Goal: Navigation & Orientation: Find specific page/section

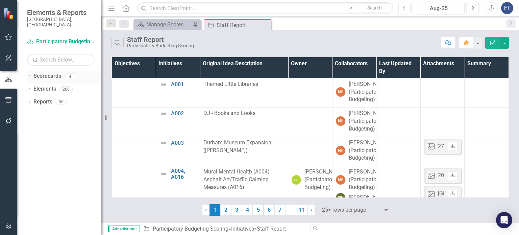
click at [30, 74] on div "Dropdown" at bounding box center [29, 77] width 5 height 6
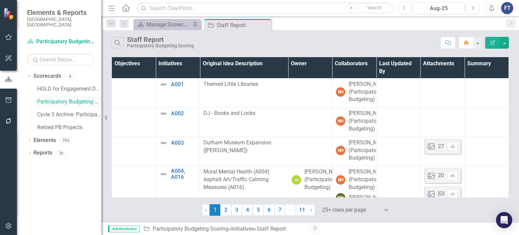
click at [56, 98] on link "Participatory Budgeting Scoring" at bounding box center [69, 102] width 64 height 8
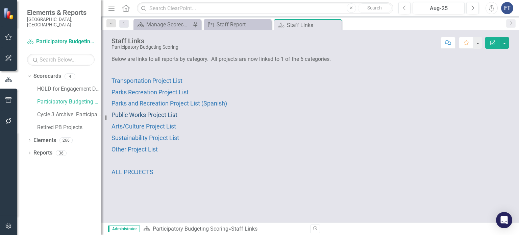
click at [132, 111] on span "Public Works Project List" at bounding box center [145, 114] width 66 height 7
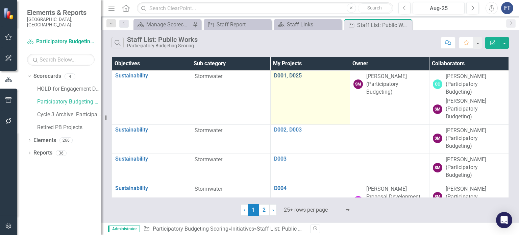
click at [295, 74] on link "D001, D025" at bounding box center [310, 76] width 72 height 6
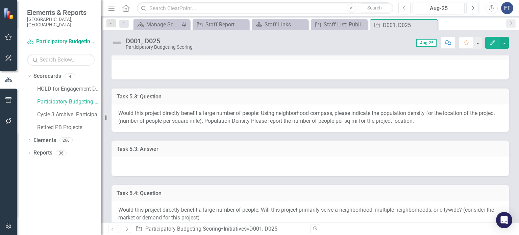
scroll to position [372, 0]
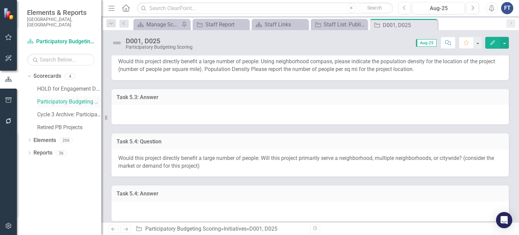
click at [47, 98] on link "Participatory Budgeting Scoring" at bounding box center [69, 102] width 64 height 8
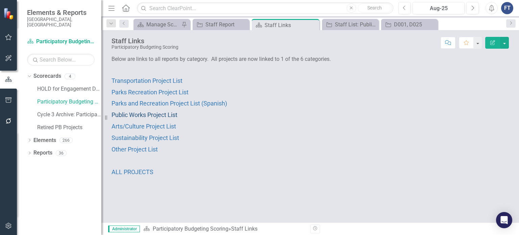
click at [129, 113] on span "Public Works Project List" at bounding box center [145, 114] width 66 height 7
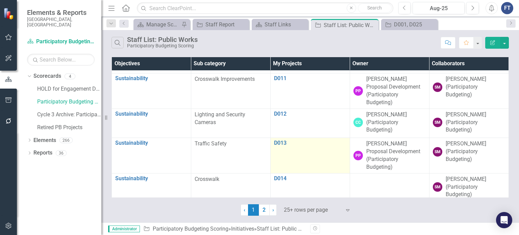
scroll to position [338, 0]
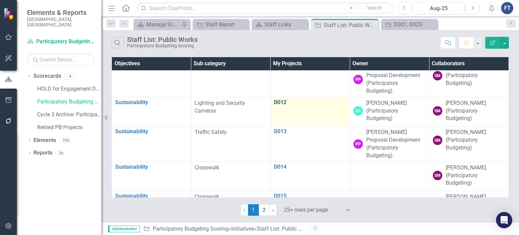
click at [277, 102] on link "D012" at bounding box center [310, 102] width 72 height 6
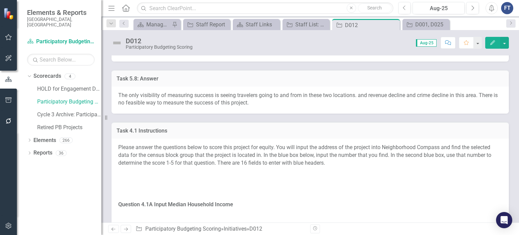
scroll to position [878, 0]
